Goal: Information Seeking & Learning: Compare options

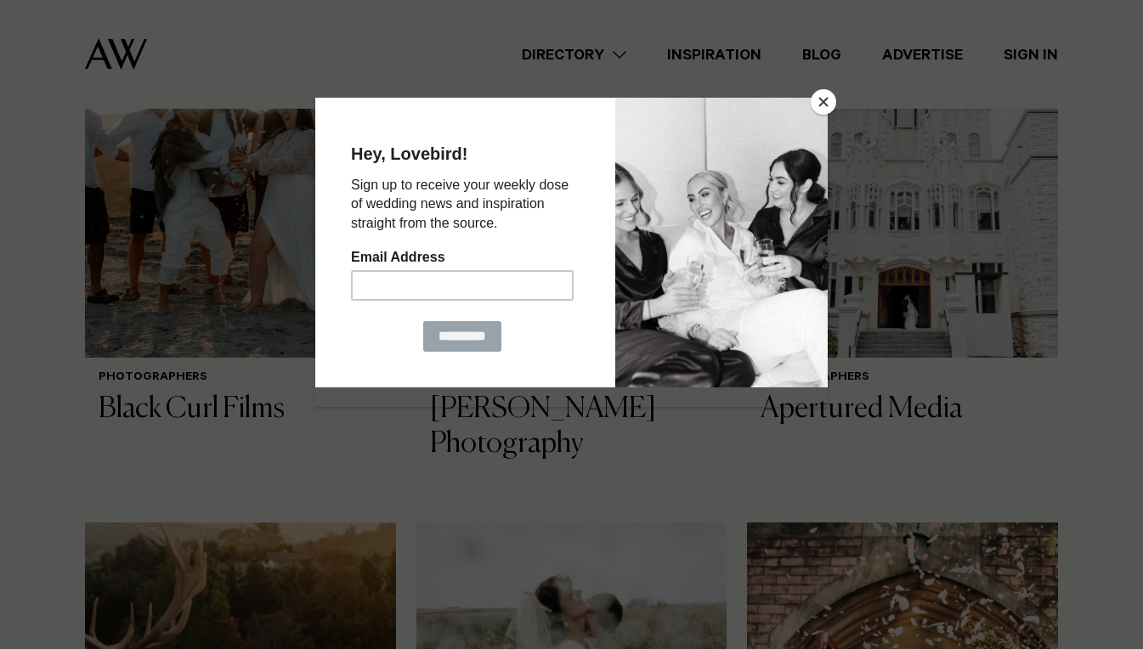
scroll to position [1331, 0]
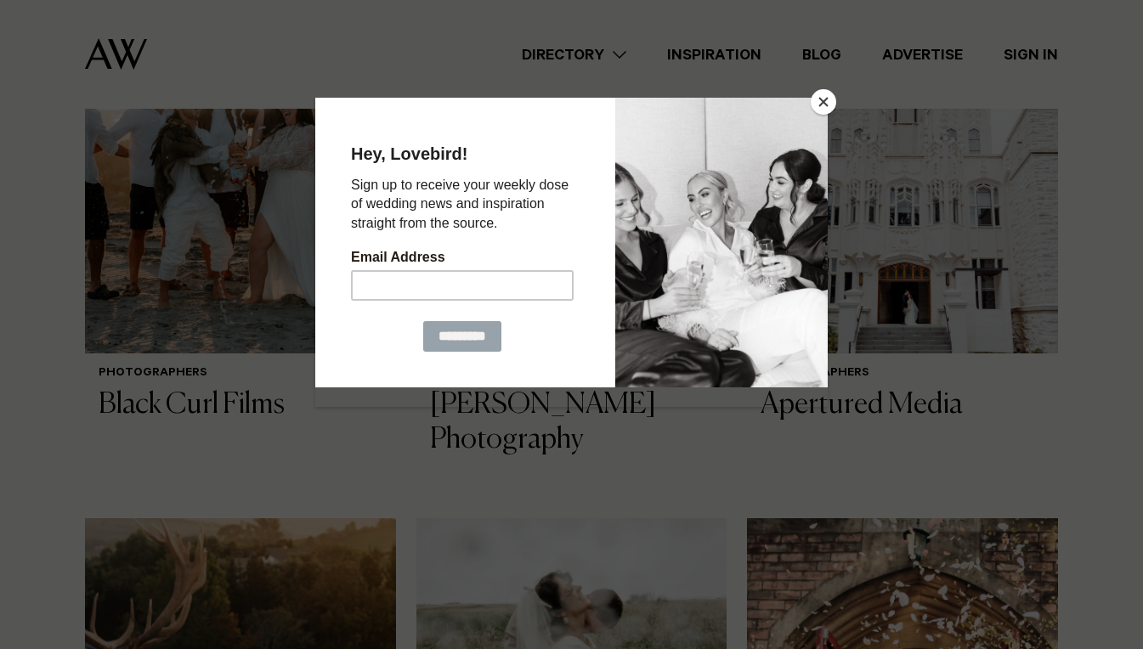
click at [825, 102] on button "Close" at bounding box center [823, 101] width 25 height 25
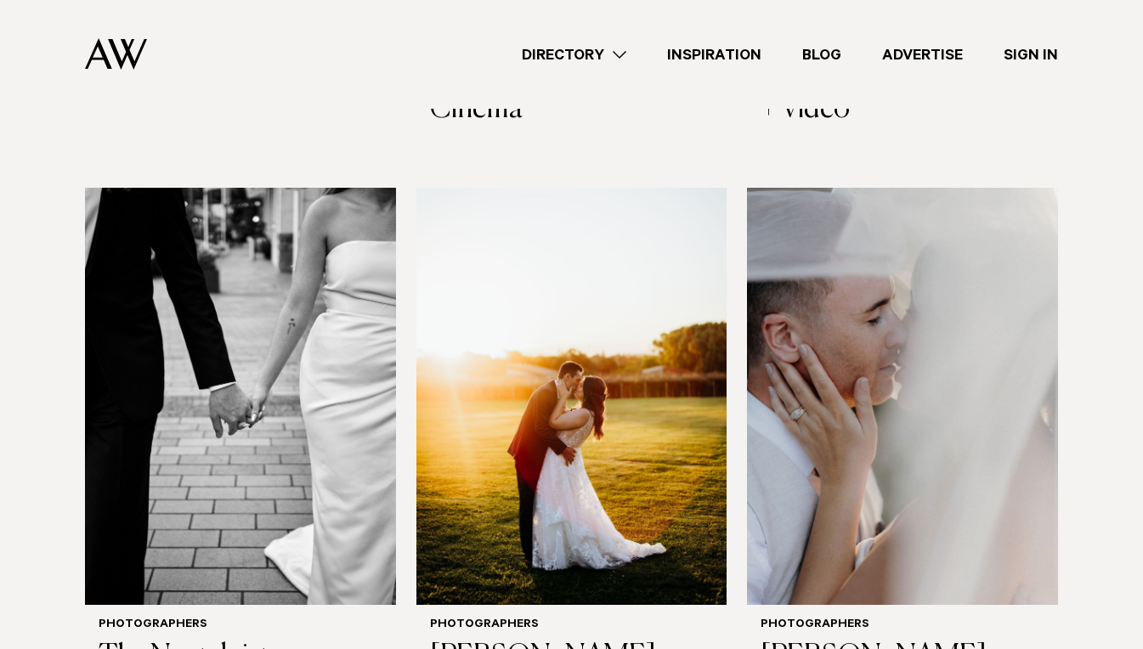
scroll to position [2918, 0]
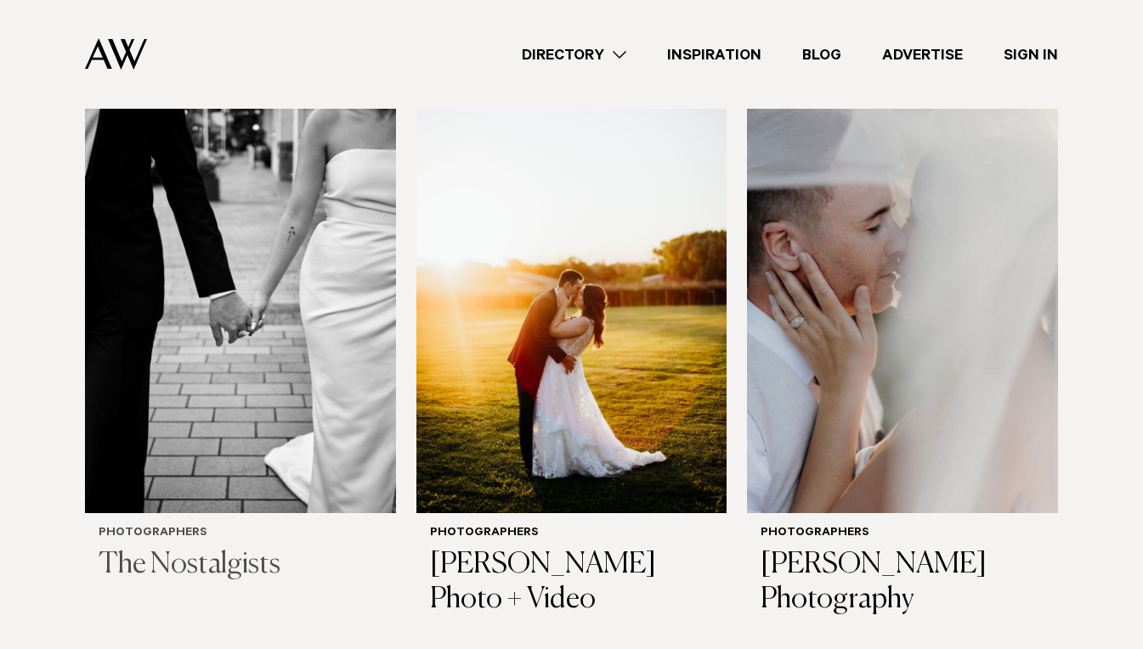
click at [214, 567] on h3 "The Nostalgists" at bounding box center [241, 565] width 284 height 35
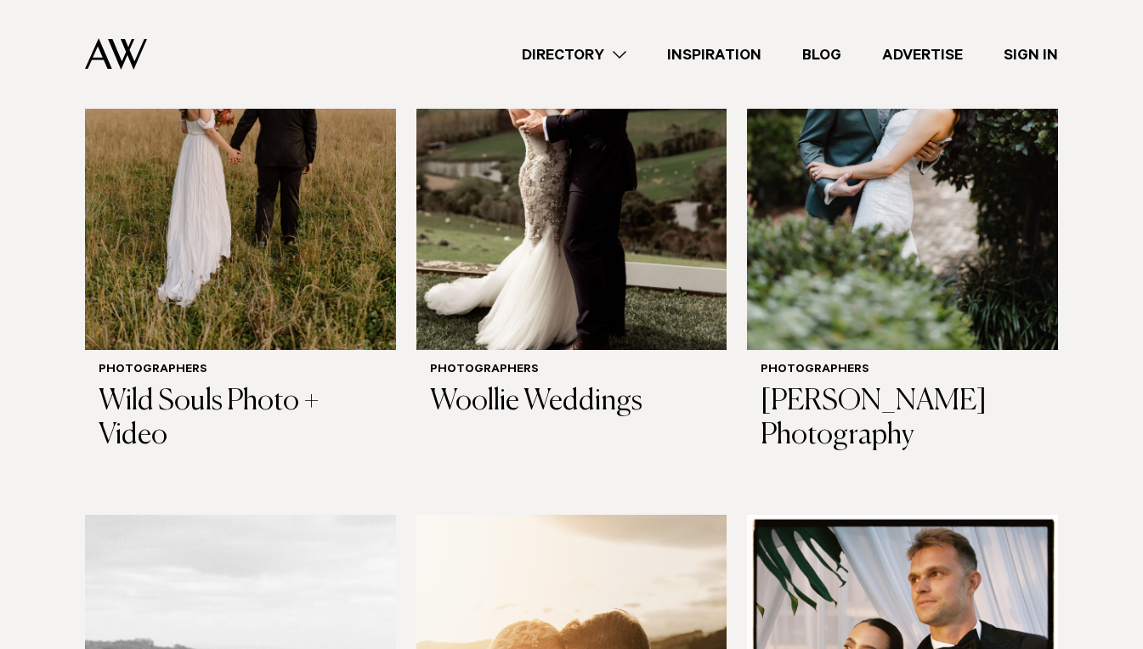
scroll to position [4707, 0]
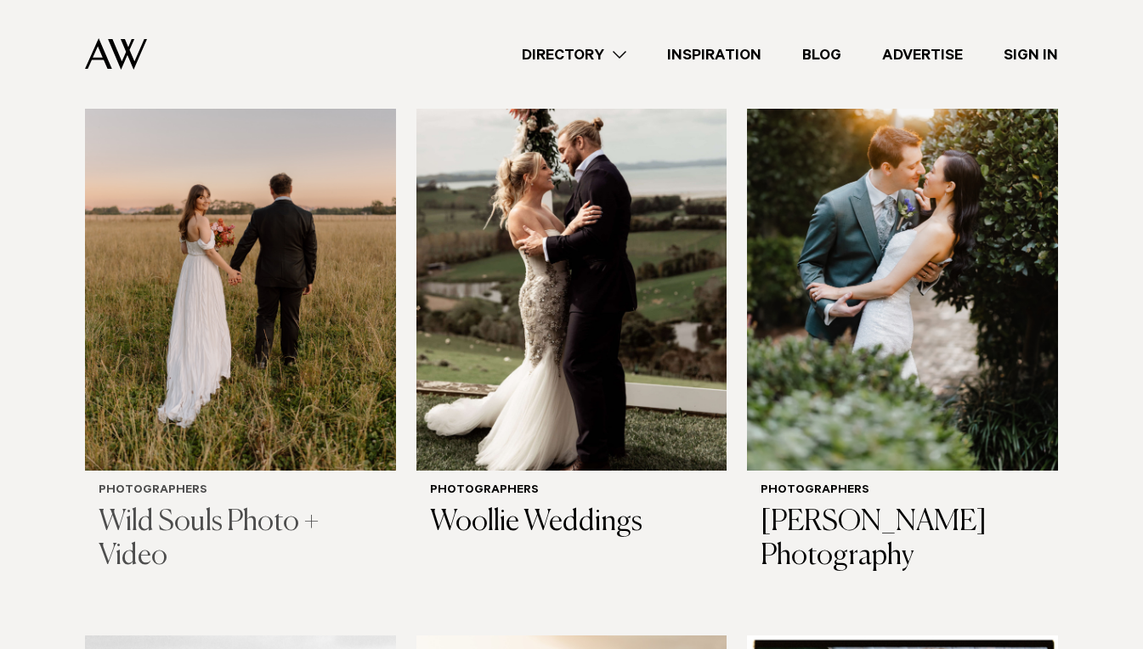
click at [184, 516] on h3 "Wild Souls Photo + Video" at bounding box center [241, 541] width 284 height 70
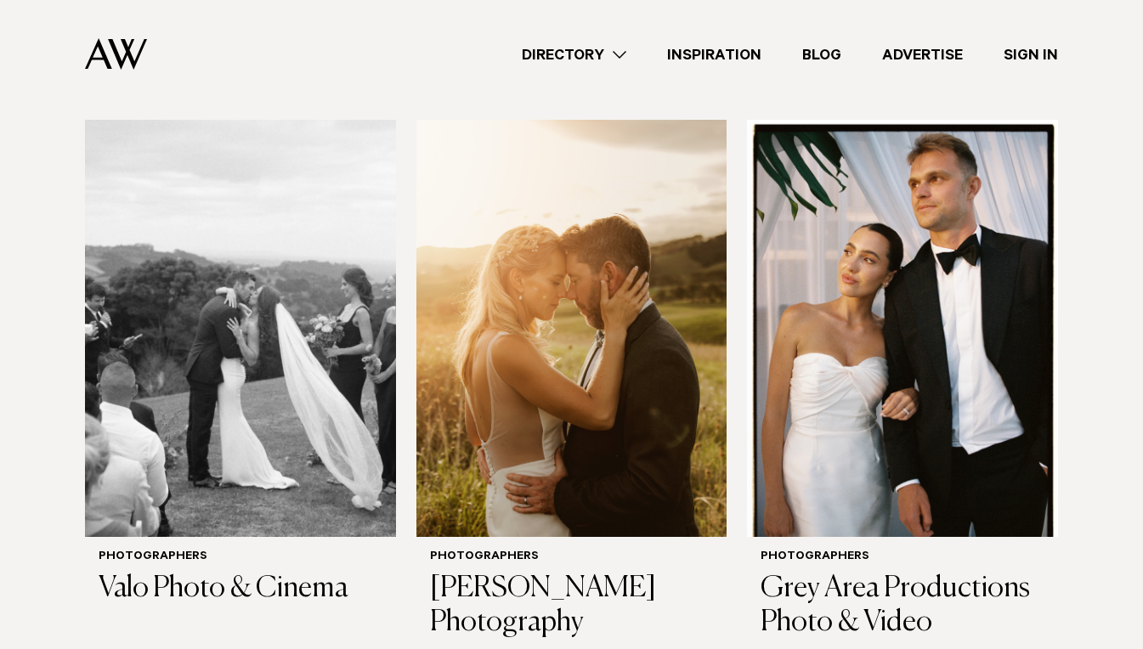
scroll to position [5254, 0]
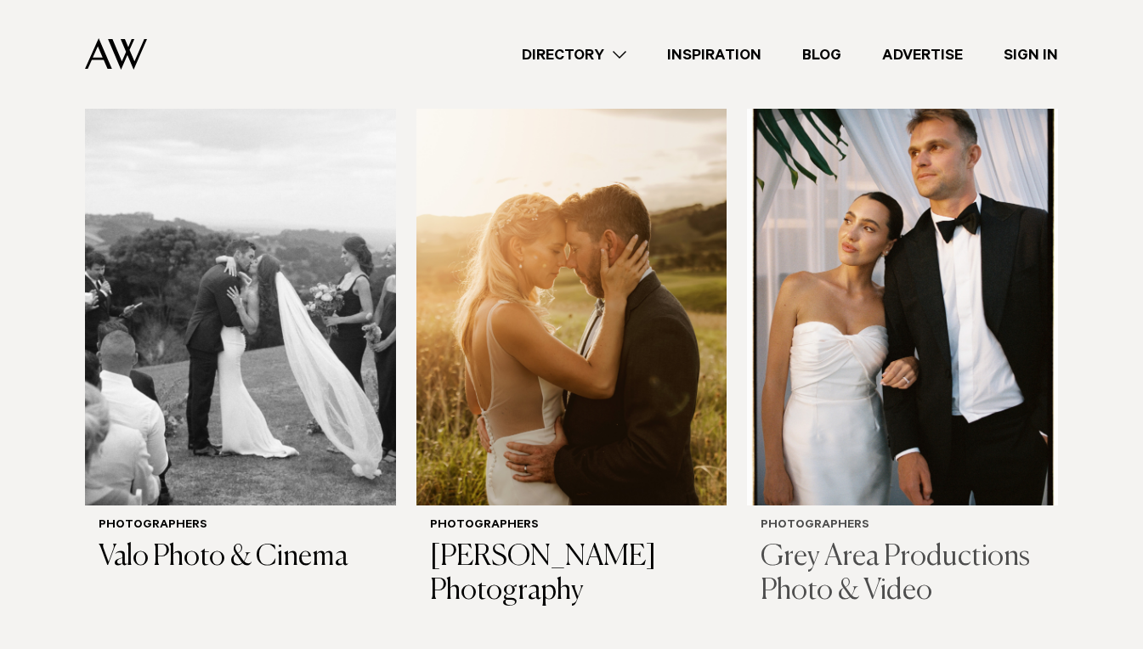
click at [1004, 445] on img at bounding box center [902, 296] width 311 height 417
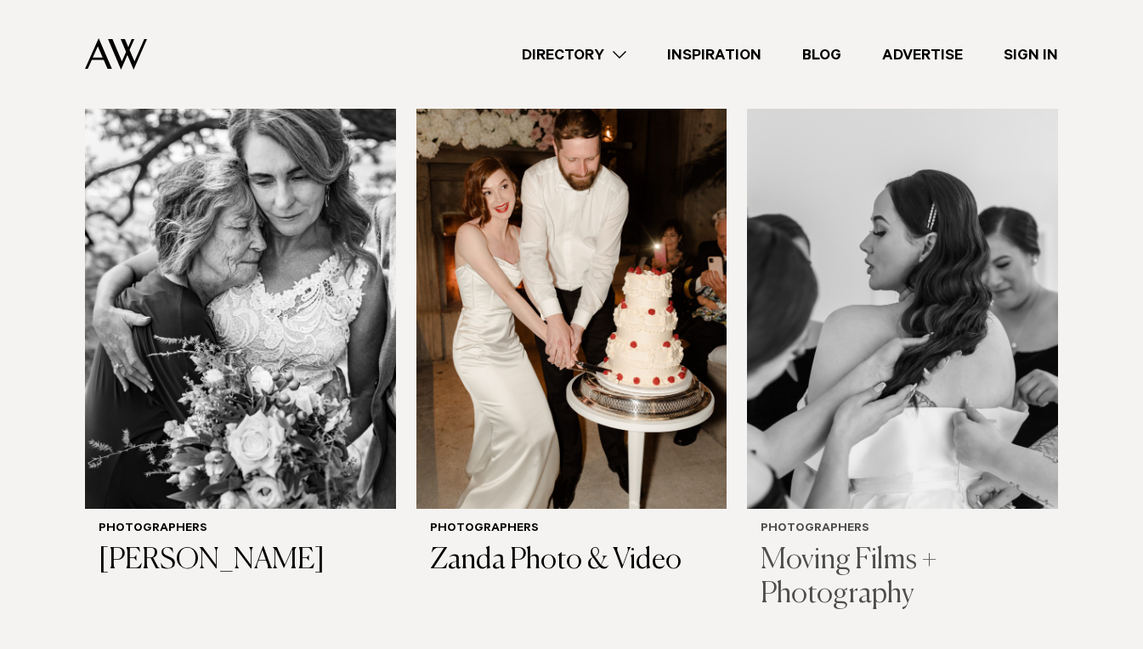
scroll to position [4097, 0]
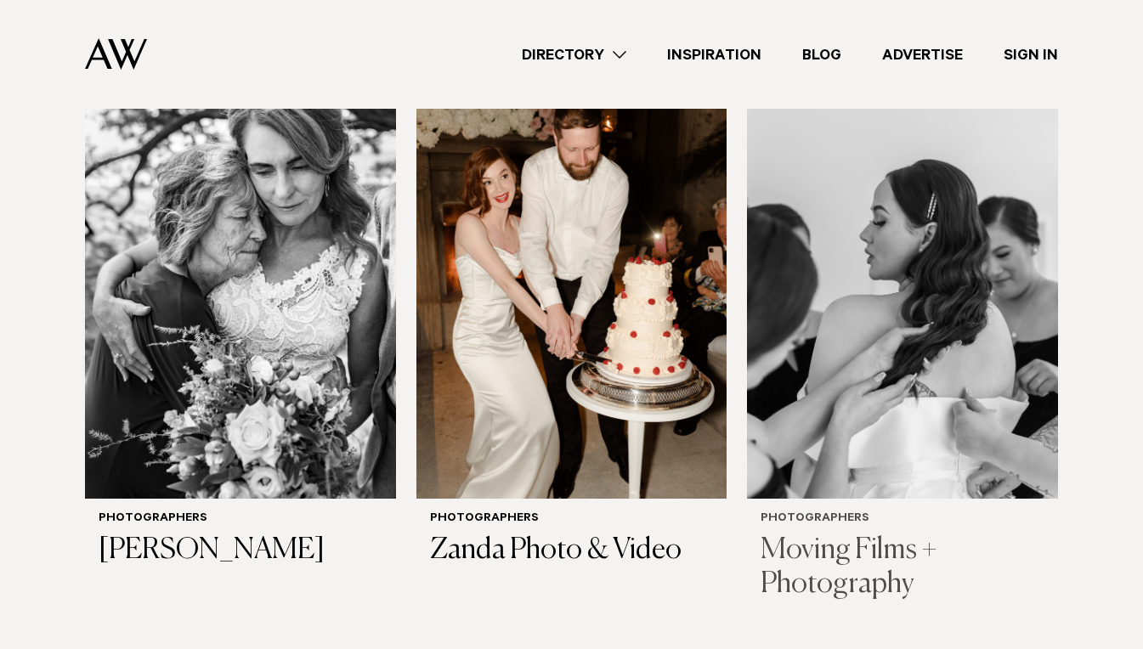
click at [859, 535] on h3 "Moving Films + Photography" at bounding box center [903, 569] width 284 height 70
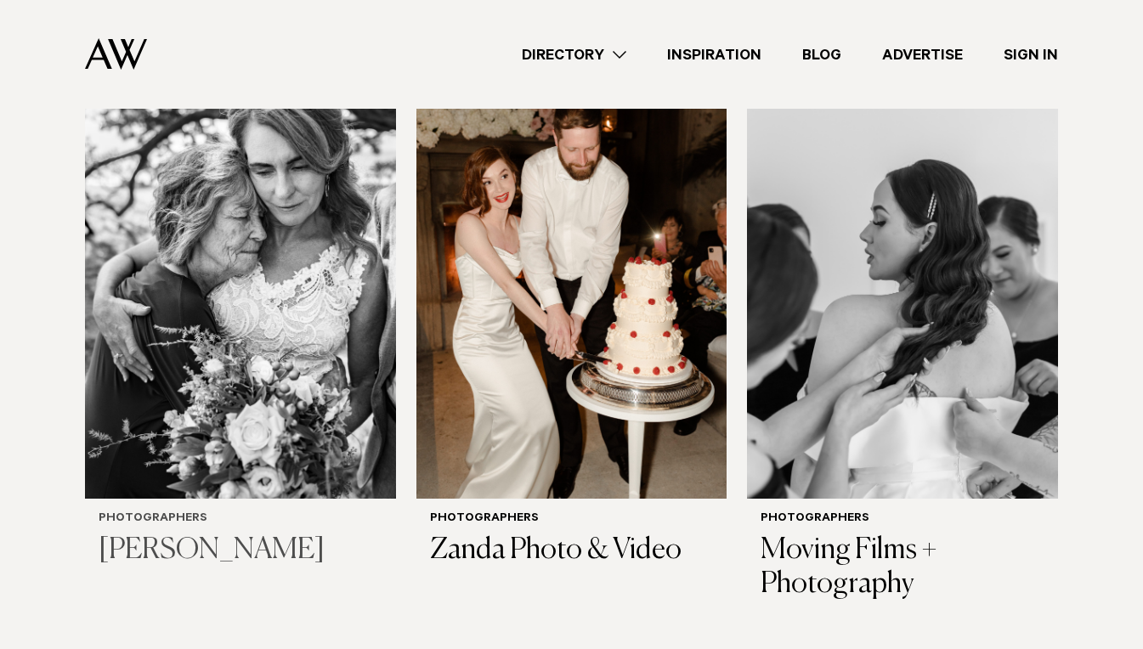
click at [301, 251] on img at bounding box center [240, 290] width 311 height 417
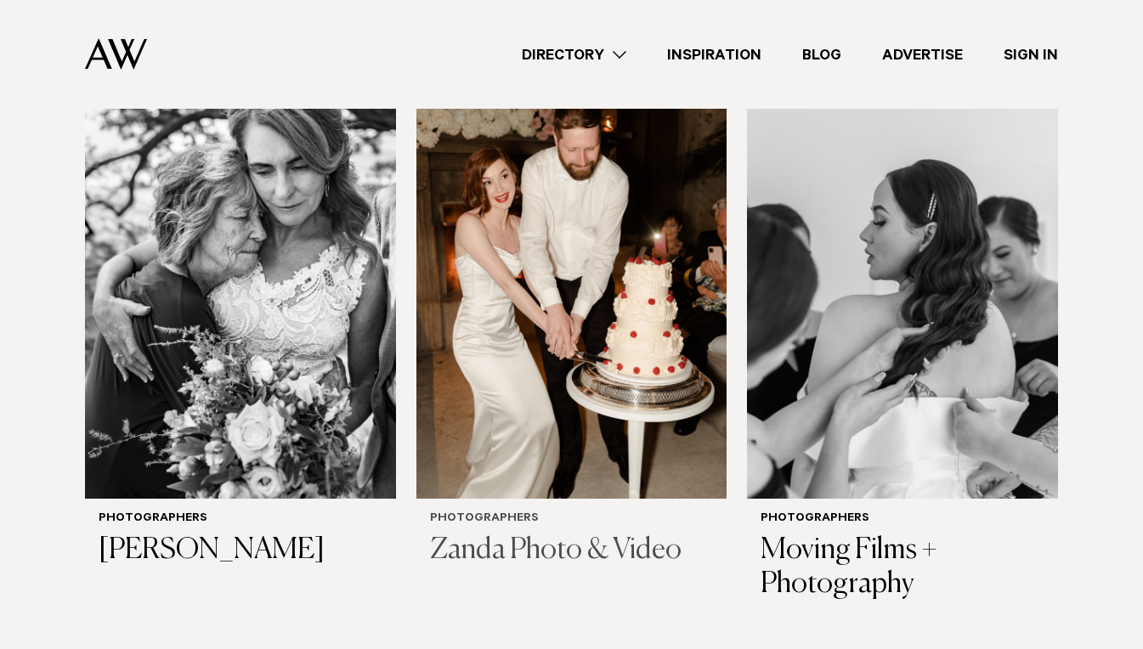
click at [653, 547] on h3 "Zanda Photo & Video" at bounding box center [572, 551] width 284 height 35
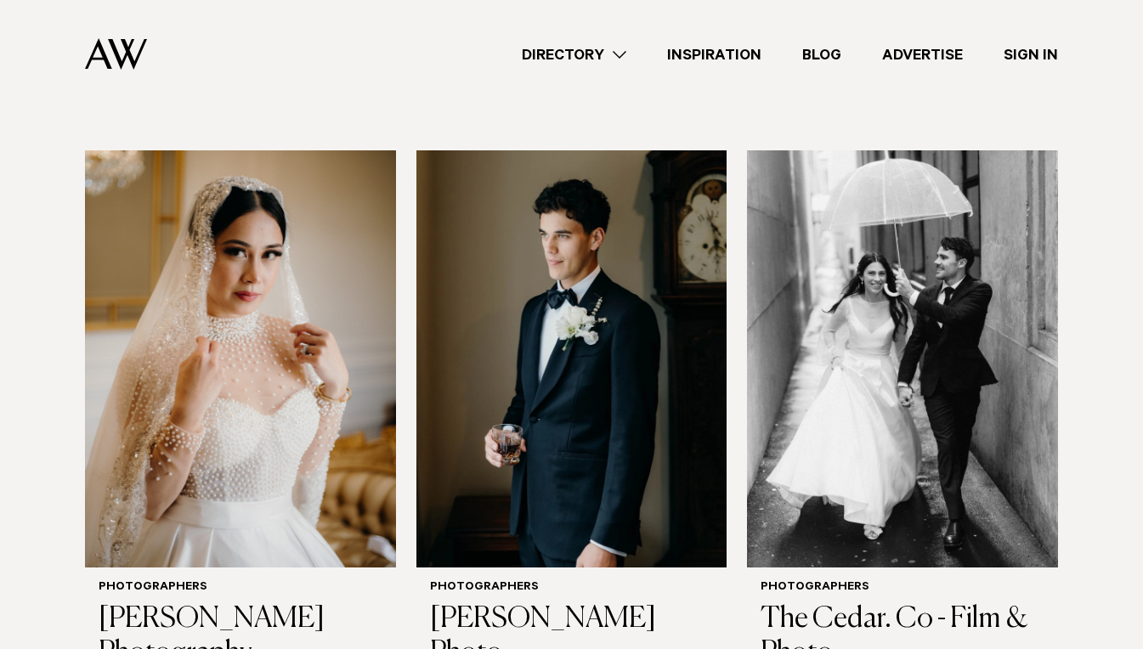
scroll to position [3559, 0]
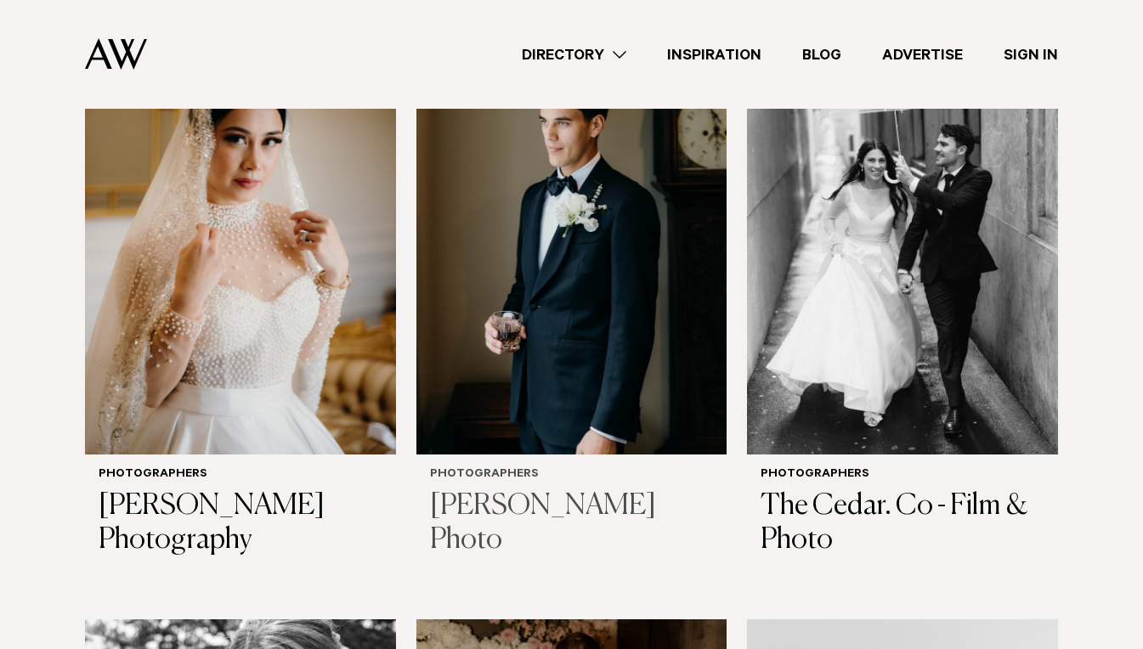
click at [569, 511] on h3 "[PERSON_NAME] Photo" at bounding box center [572, 525] width 284 height 70
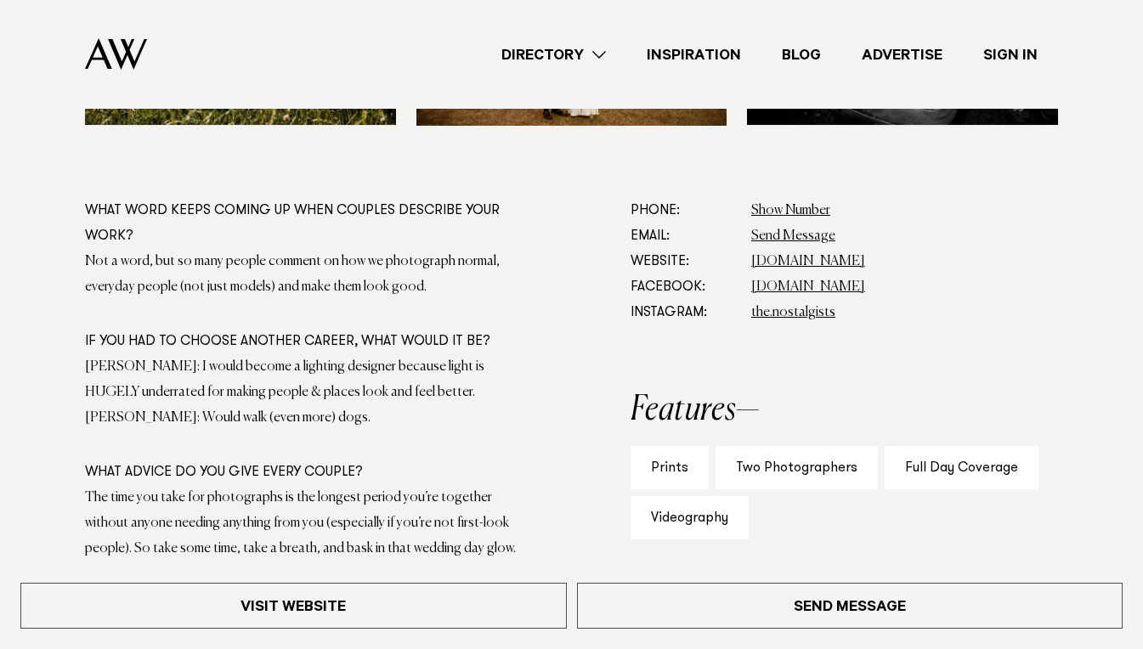
scroll to position [878, 0]
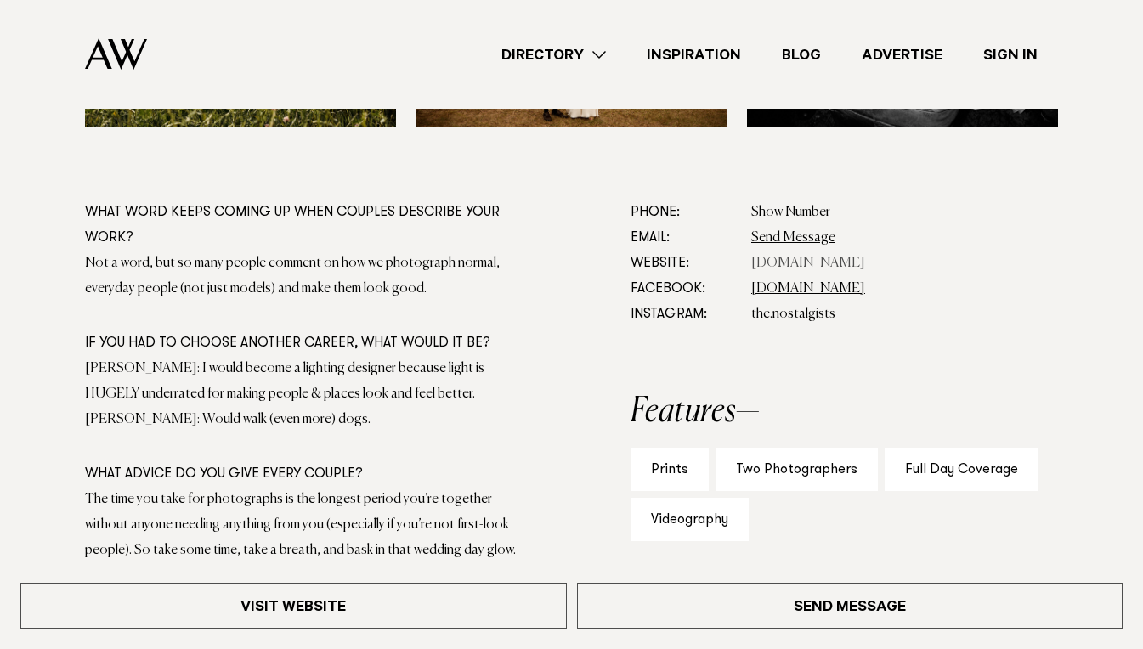
click at [804, 266] on link "[DOMAIN_NAME]" at bounding box center [808, 264] width 114 height 14
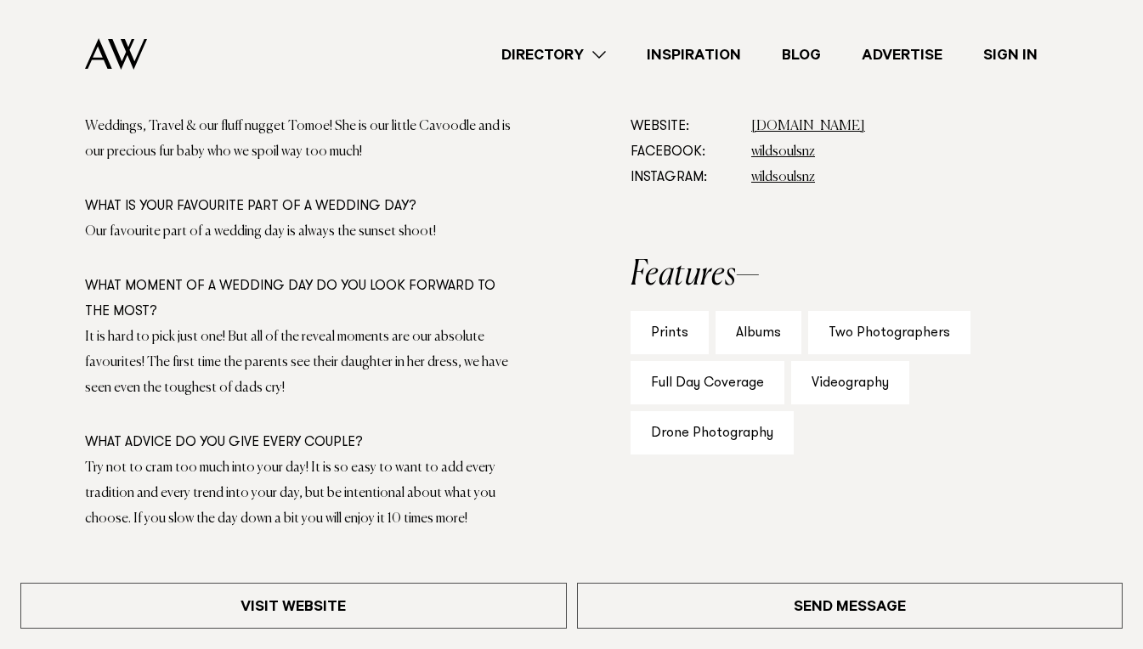
scroll to position [964, 0]
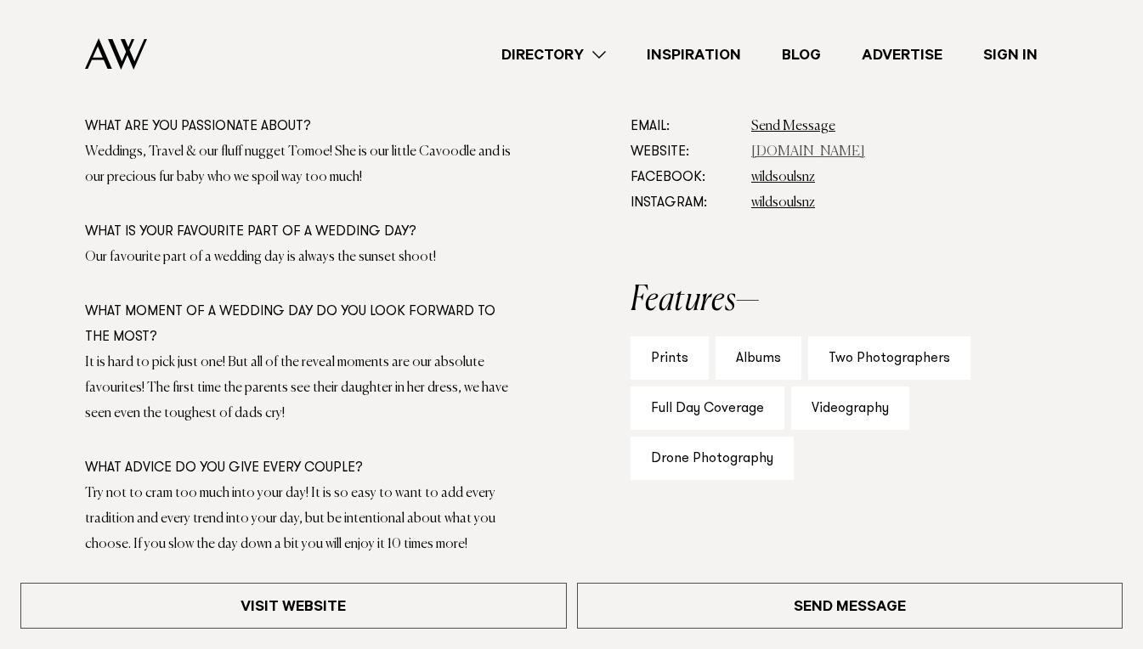
click at [779, 155] on link "www.wildsouls.co.nz" at bounding box center [808, 152] width 114 height 14
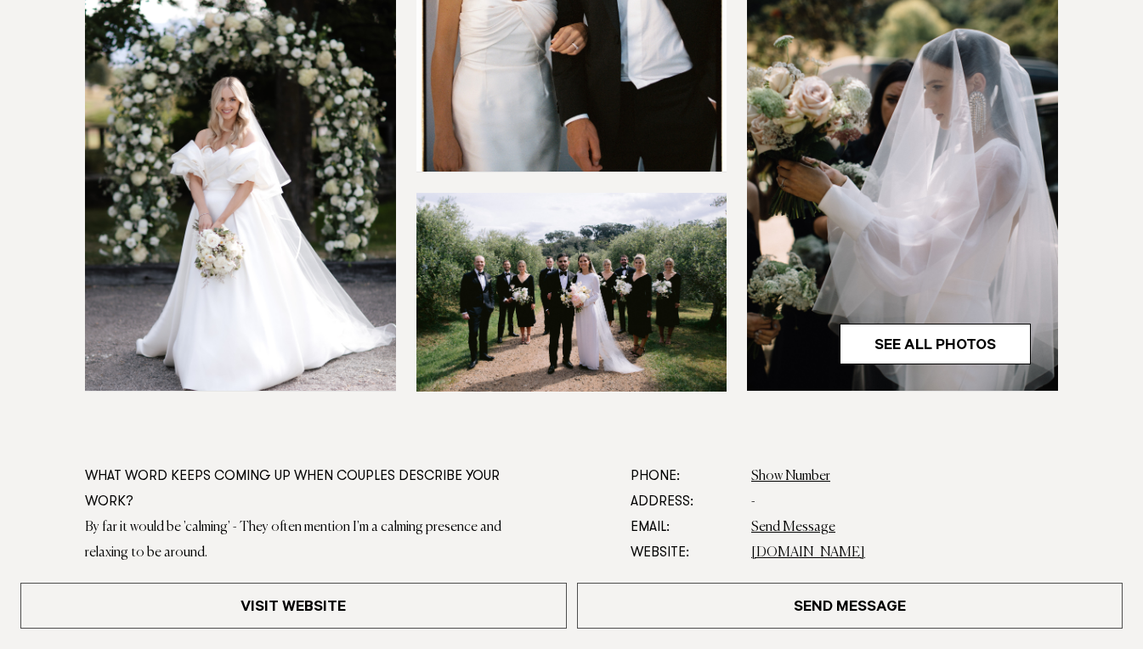
scroll to position [828, 0]
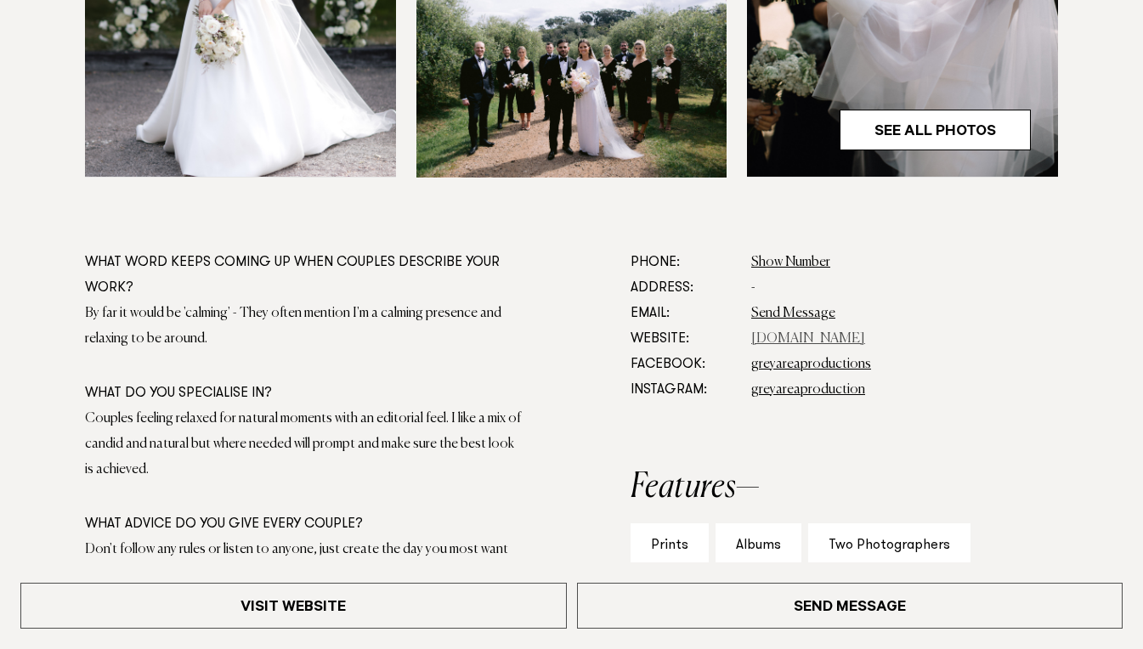
click at [817, 343] on link "www.greyareaproductions.com" at bounding box center [808, 339] width 114 height 14
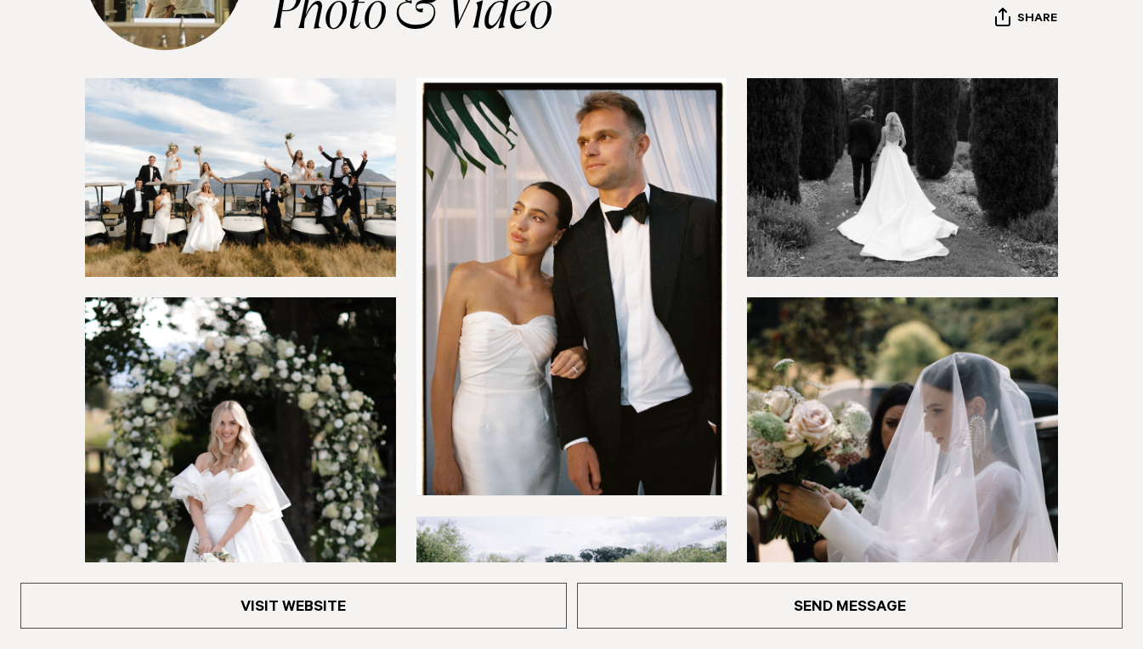
scroll to position [0, 0]
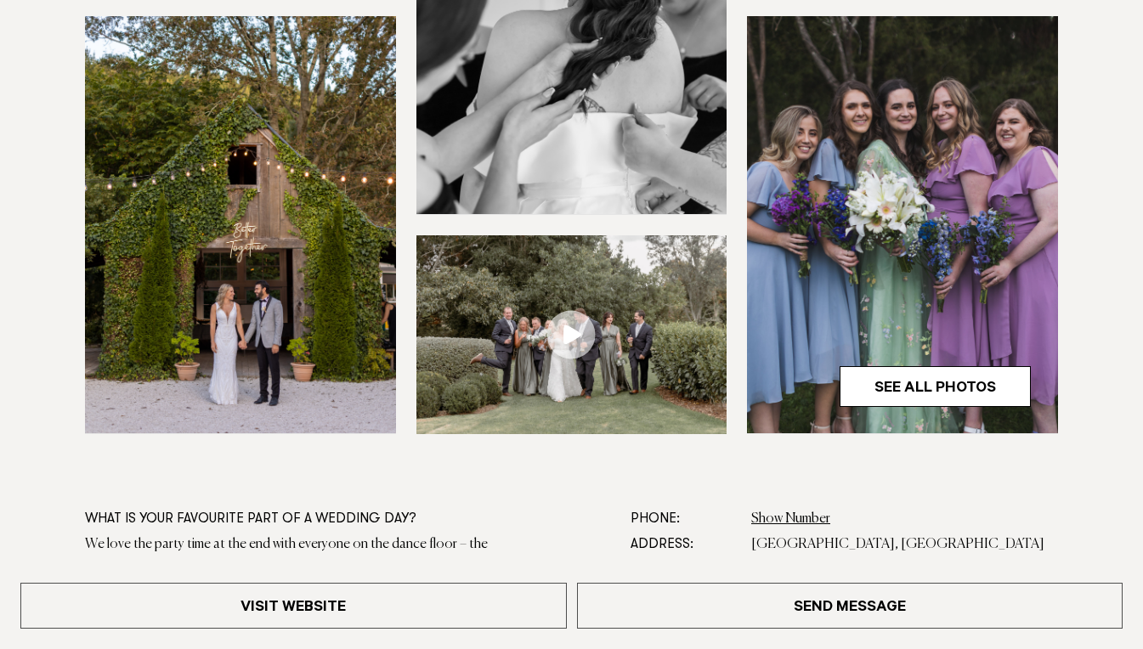
scroll to position [583, 0]
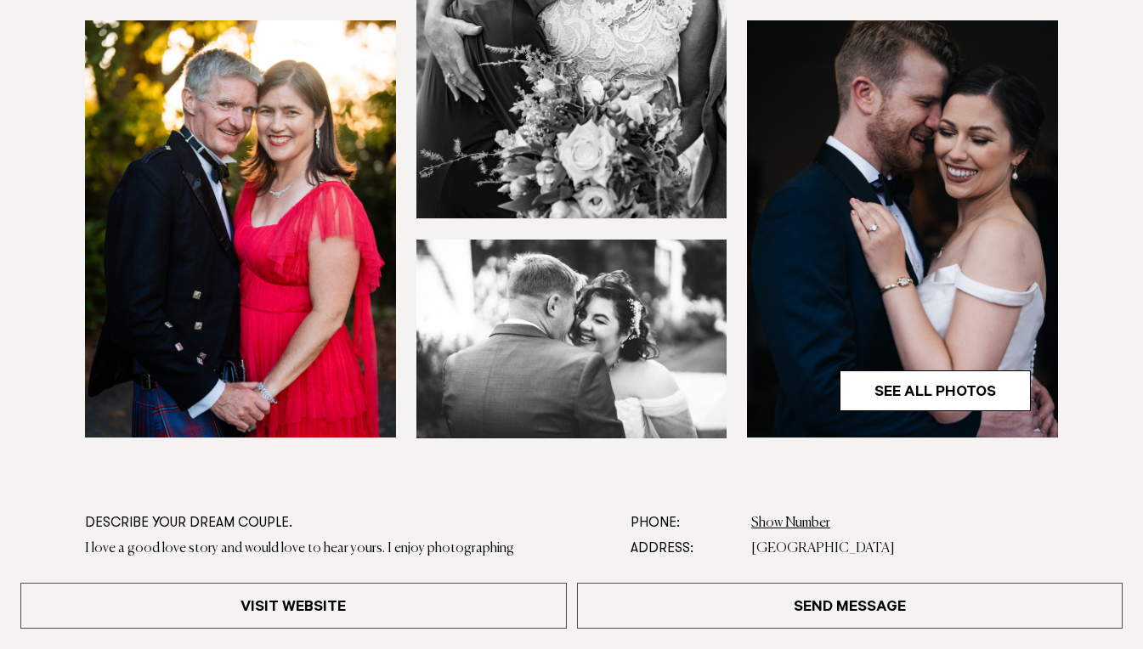
scroll to position [607, 0]
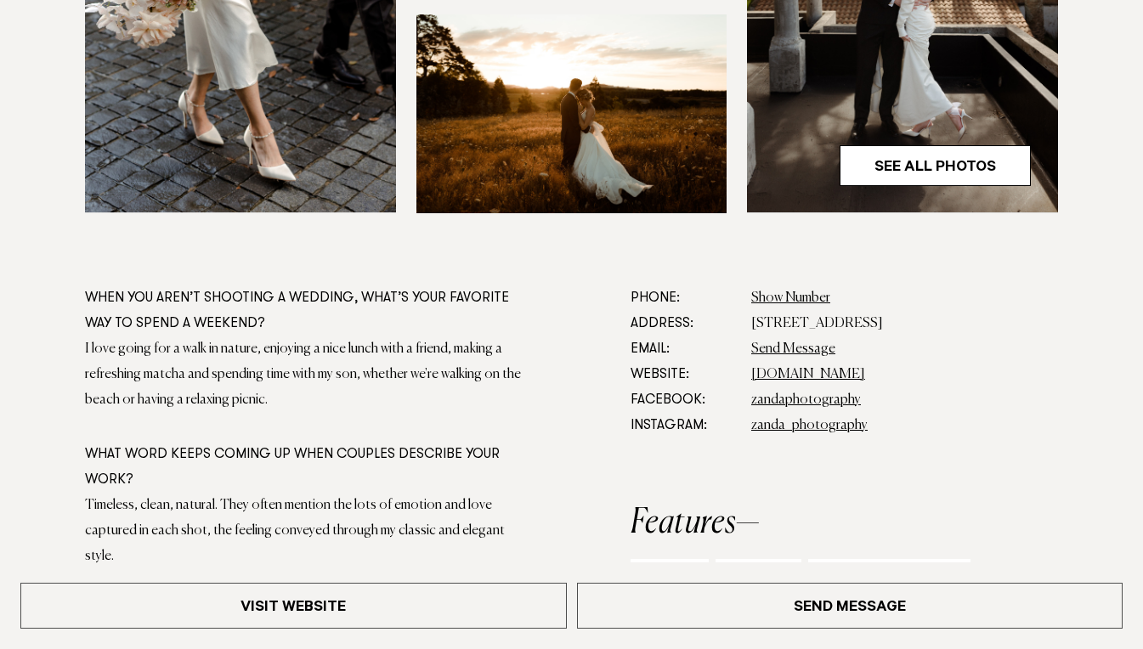
scroll to position [809, 0]
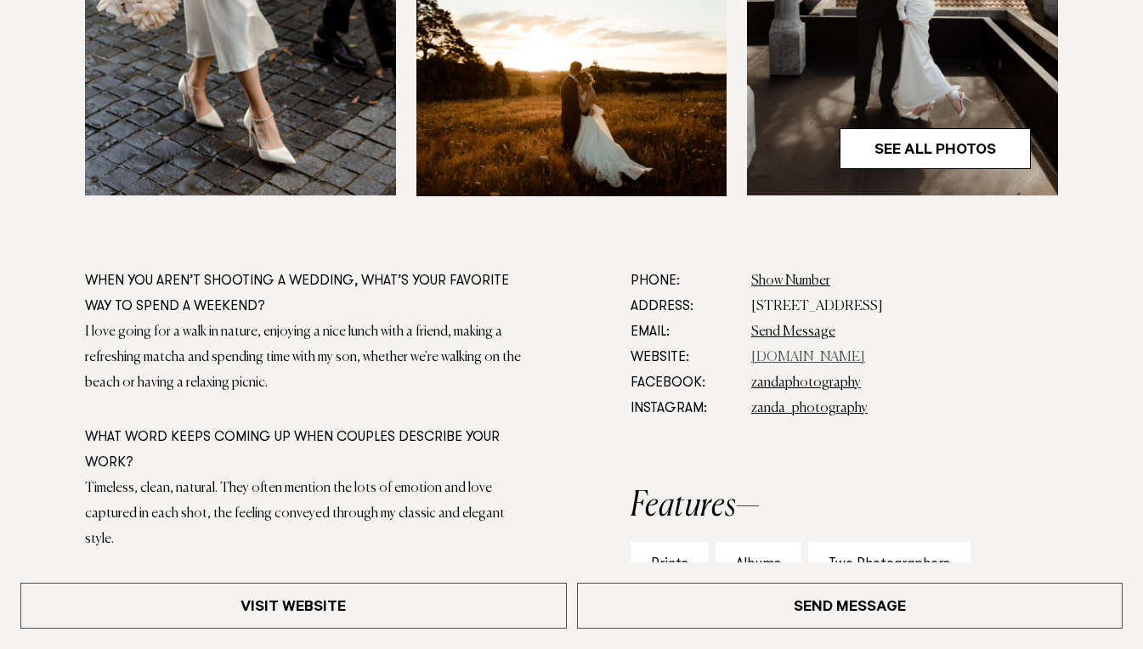
click at [836, 360] on link "[DOMAIN_NAME]" at bounding box center [808, 358] width 114 height 14
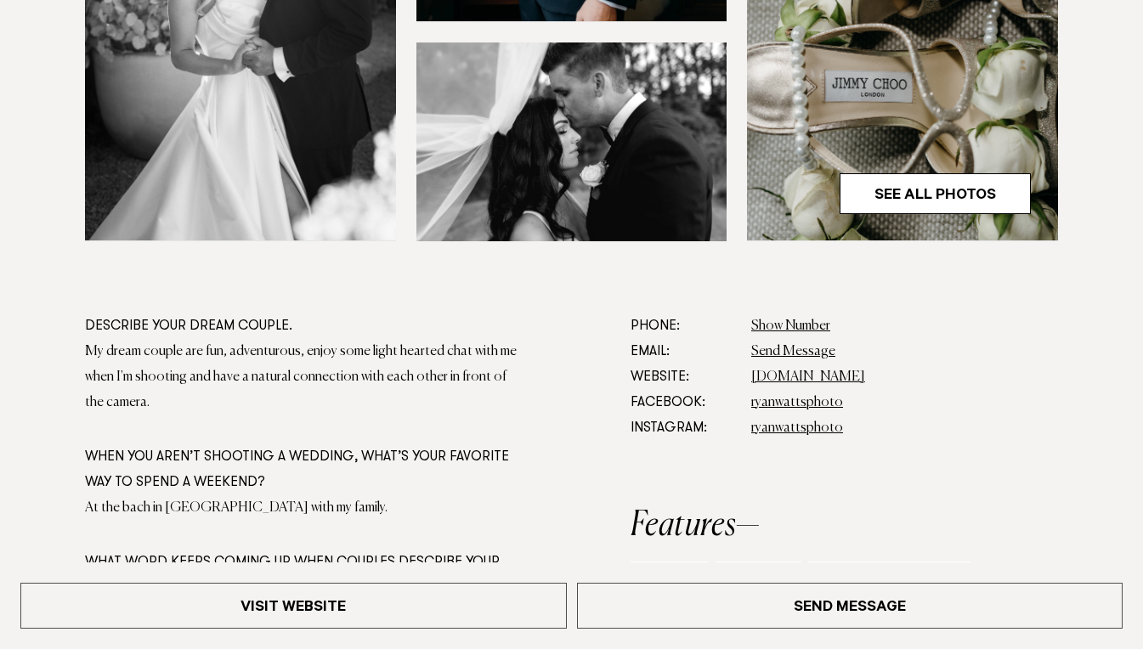
scroll to position [765, 0]
click at [788, 373] on link "[DOMAIN_NAME]" at bounding box center [808, 377] width 114 height 14
